Goal: Task Accomplishment & Management: Use online tool/utility

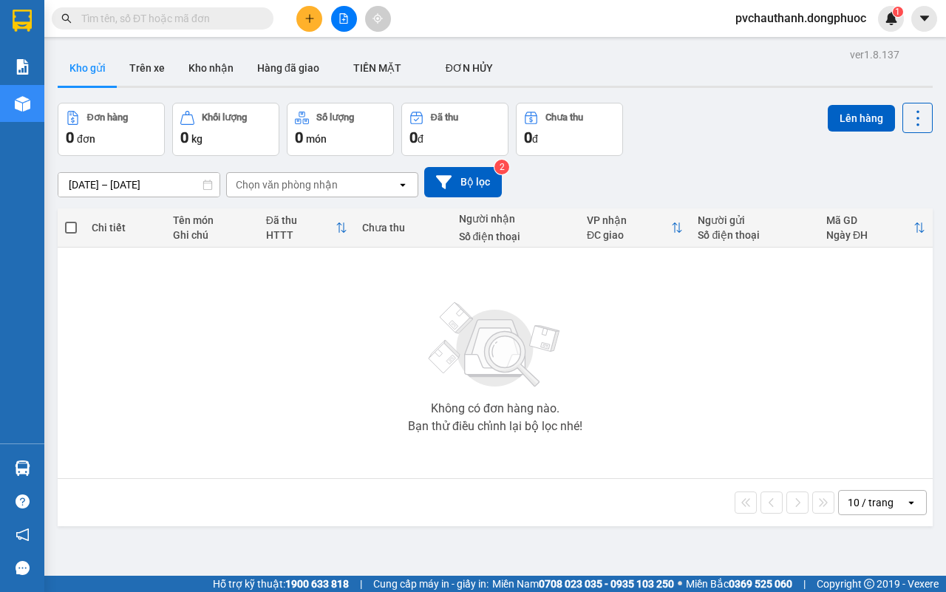
click at [298, 17] on button at bounding box center [309, 19] width 26 height 26
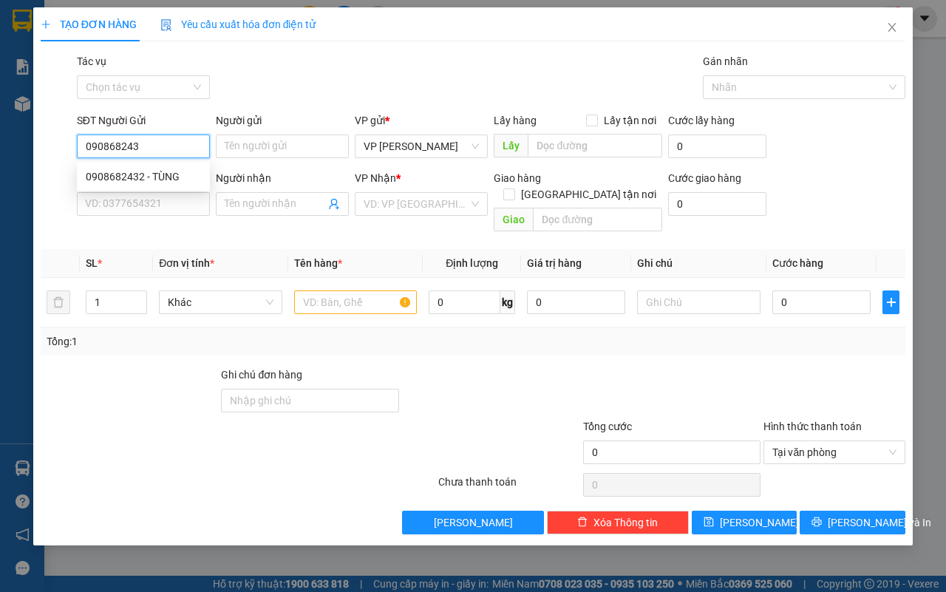
type input "0908682432"
click at [171, 180] on div "0908682432 - TÙNG" at bounding box center [143, 177] width 115 height 16
type input "TÙNG"
type input "0908763400"
type input "THÚY"
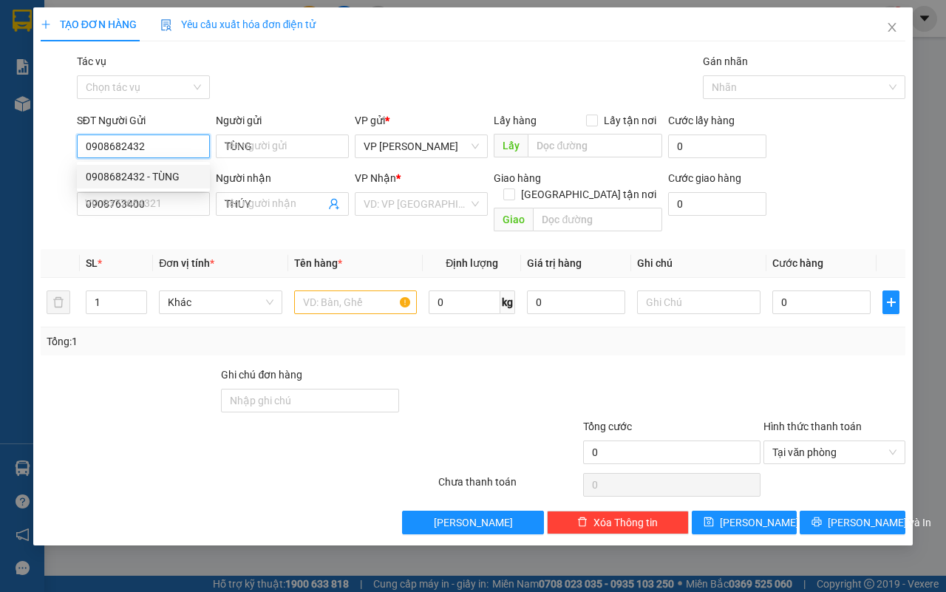
type input "50.000"
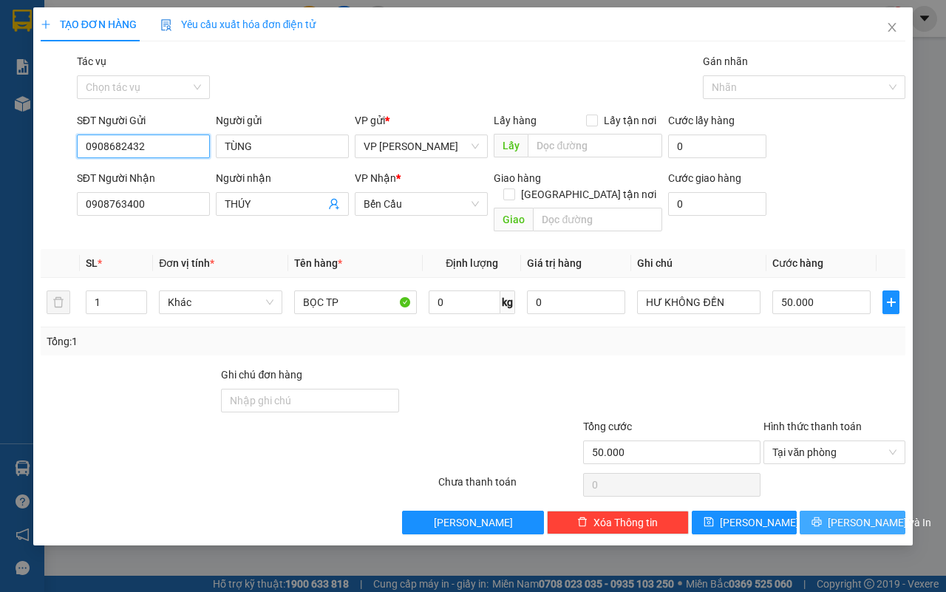
type input "0908682432"
click at [859, 514] on span "[PERSON_NAME] và In" at bounding box center [879, 522] width 103 height 16
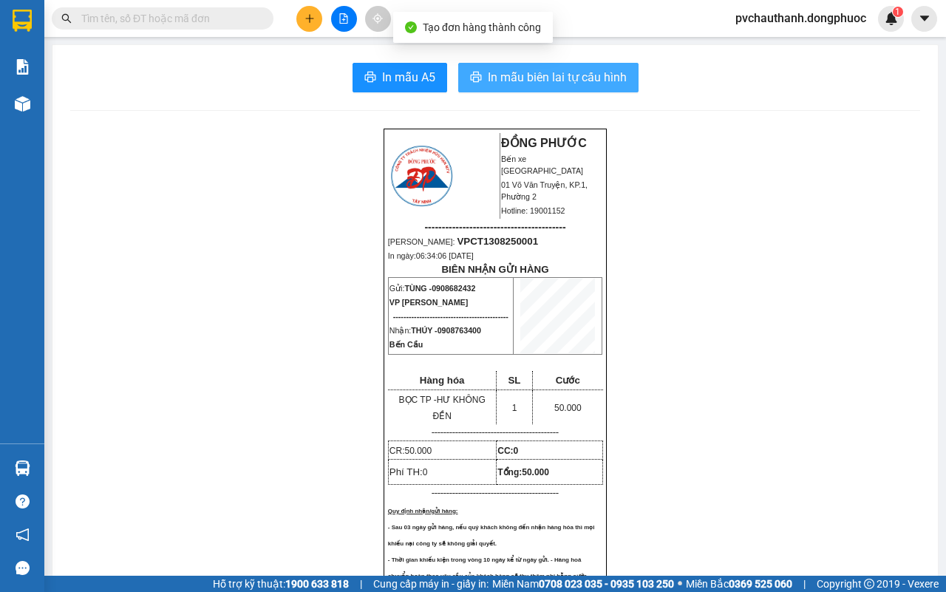
click at [601, 85] on span "In mẫu biên lai tự cấu hình" at bounding box center [557, 77] width 139 height 18
